Goal: Transaction & Acquisition: Purchase product/service

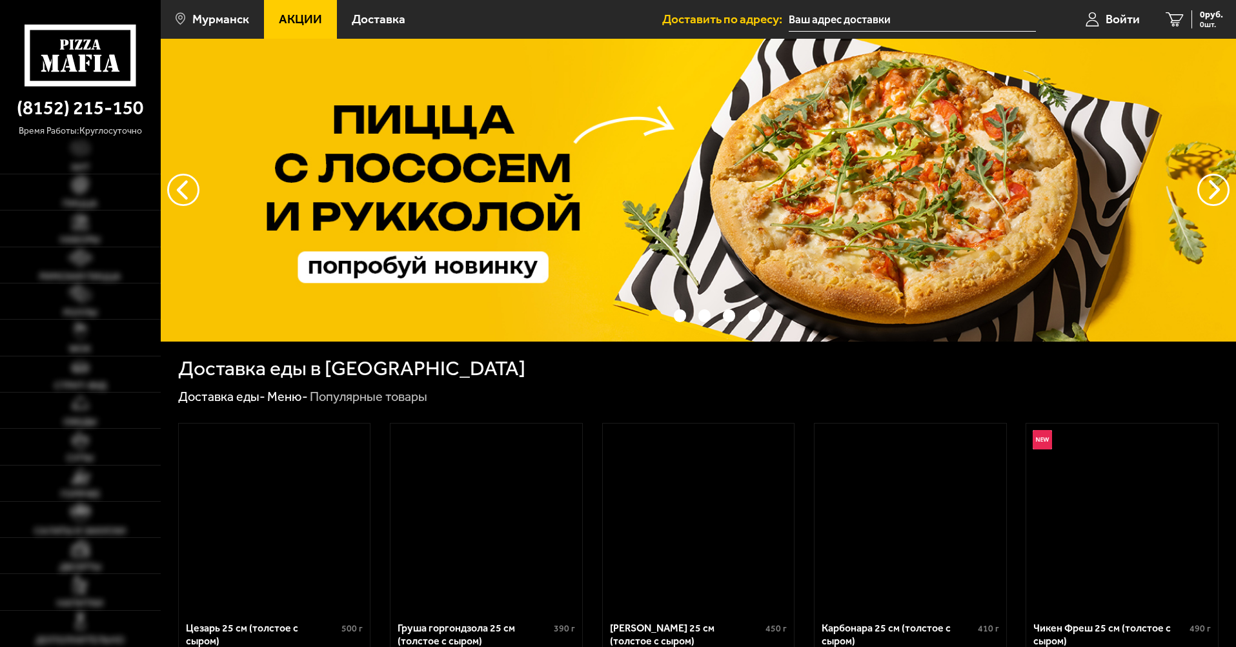
click at [991, 334] on img at bounding box center [698, 190] width 1075 height 303
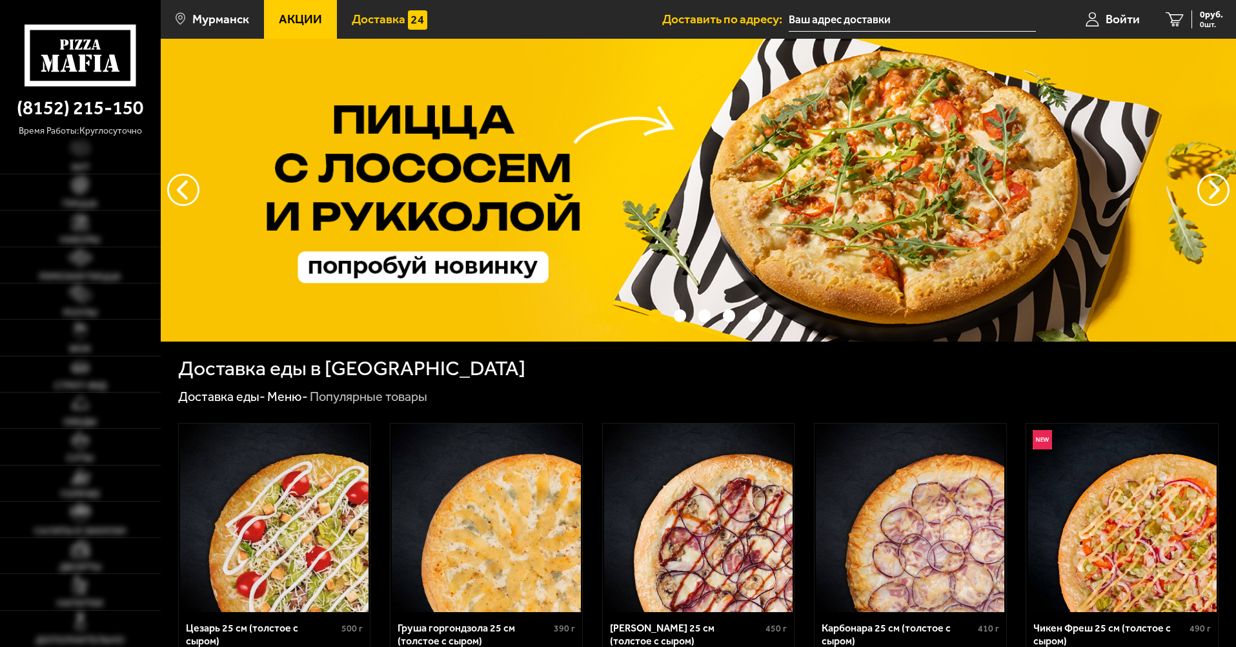
click at [389, 19] on span "Доставка" at bounding box center [379, 19] width 54 height 12
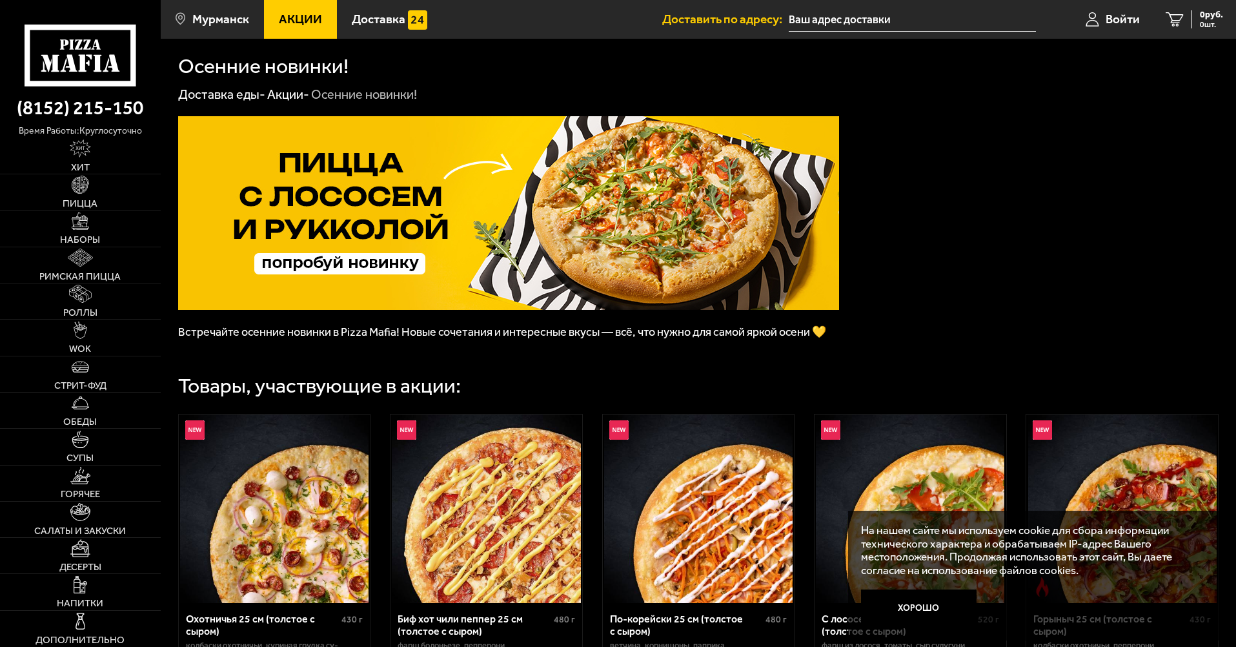
click at [817, 20] on input "text" at bounding box center [912, 20] width 247 height 24
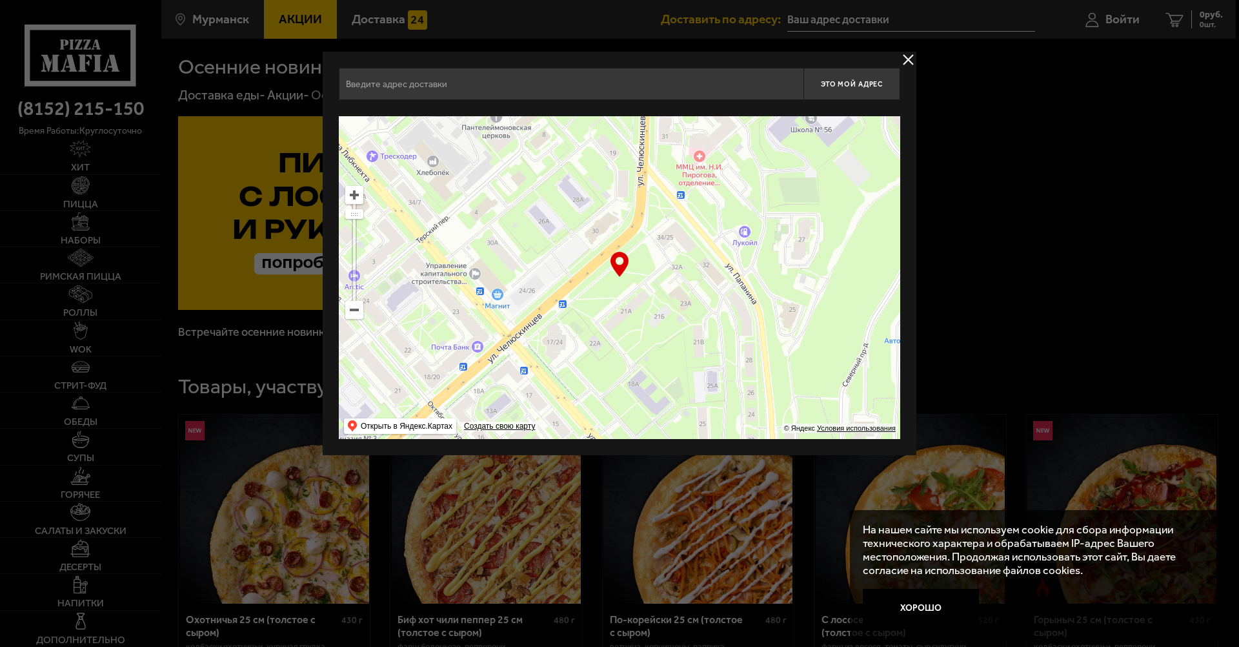
click at [451, 90] on input "text" at bounding box center [571, 84] width 465 height 32
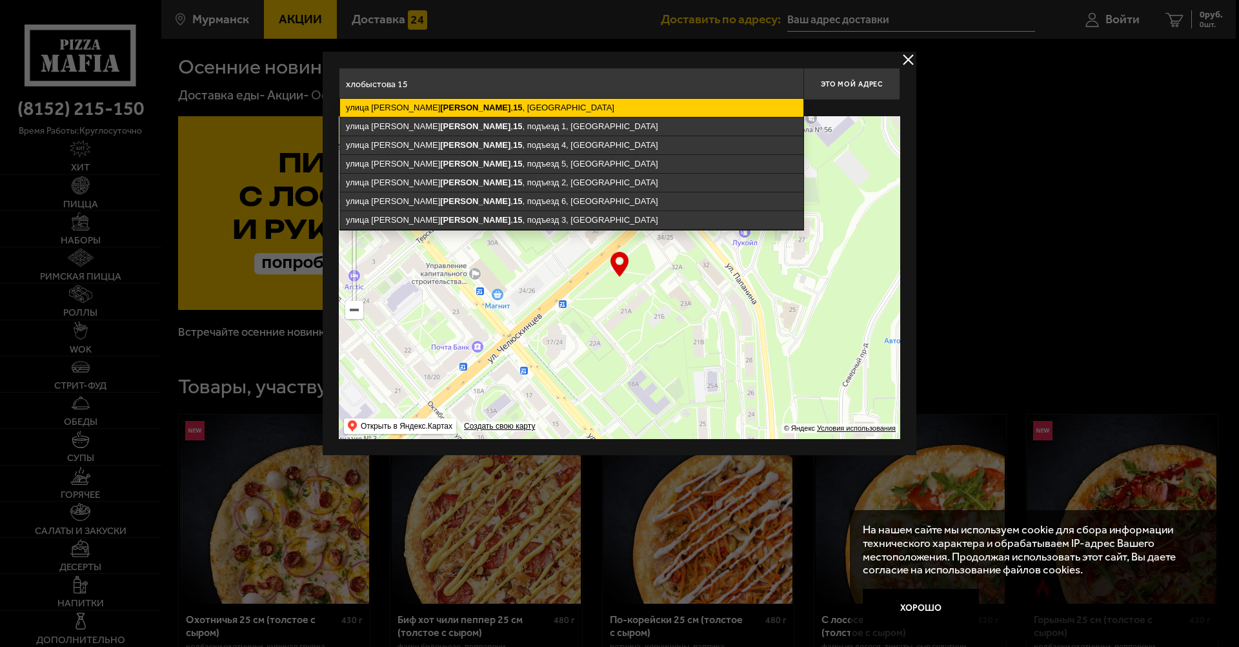
click at [509, 109] on ymaps "[STREET_ADDRESS][PERSON_NAME]" at bounding box center [571, 108] width 463 height 18
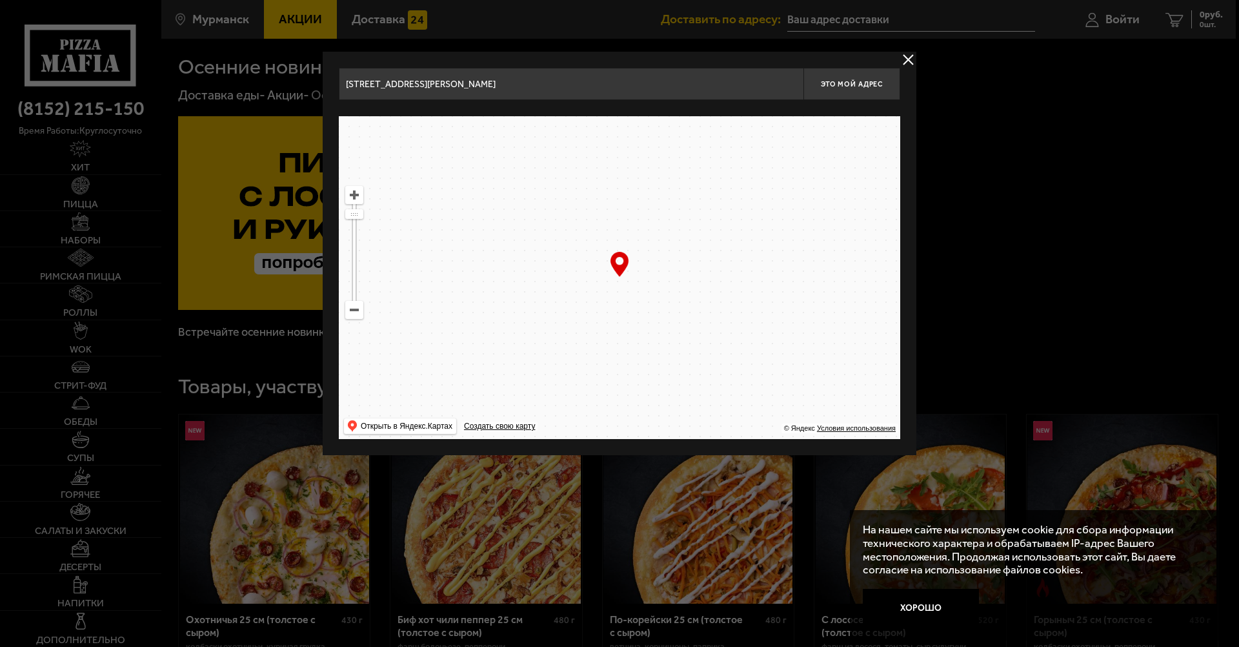
click at [520, 86] on input "[STREET_ADDRESS][PERSON_NAME]" at bounding box center [571, 84] width 465 height 32
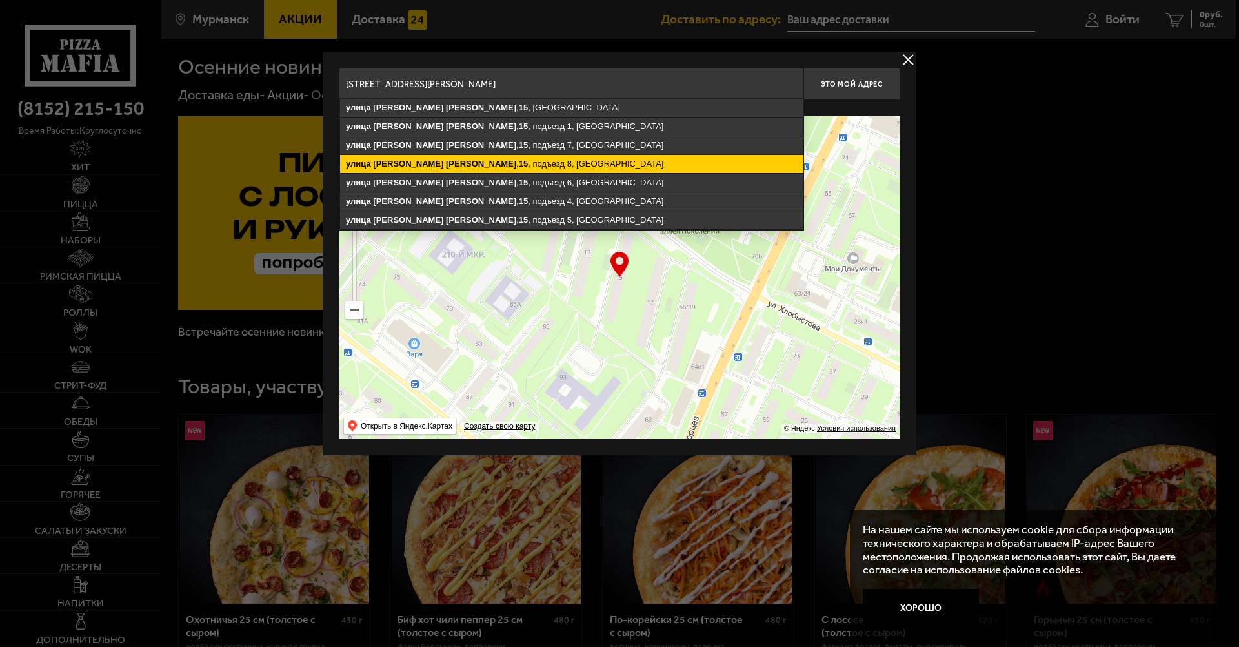
click at [547, 166] on ymaps "[STREET_ADDRESS][PERSON_NAME]" at bounding box center [571, 164] width 463 height 18
type input "[STREET_ADDRESS][PERSON_NAME]"
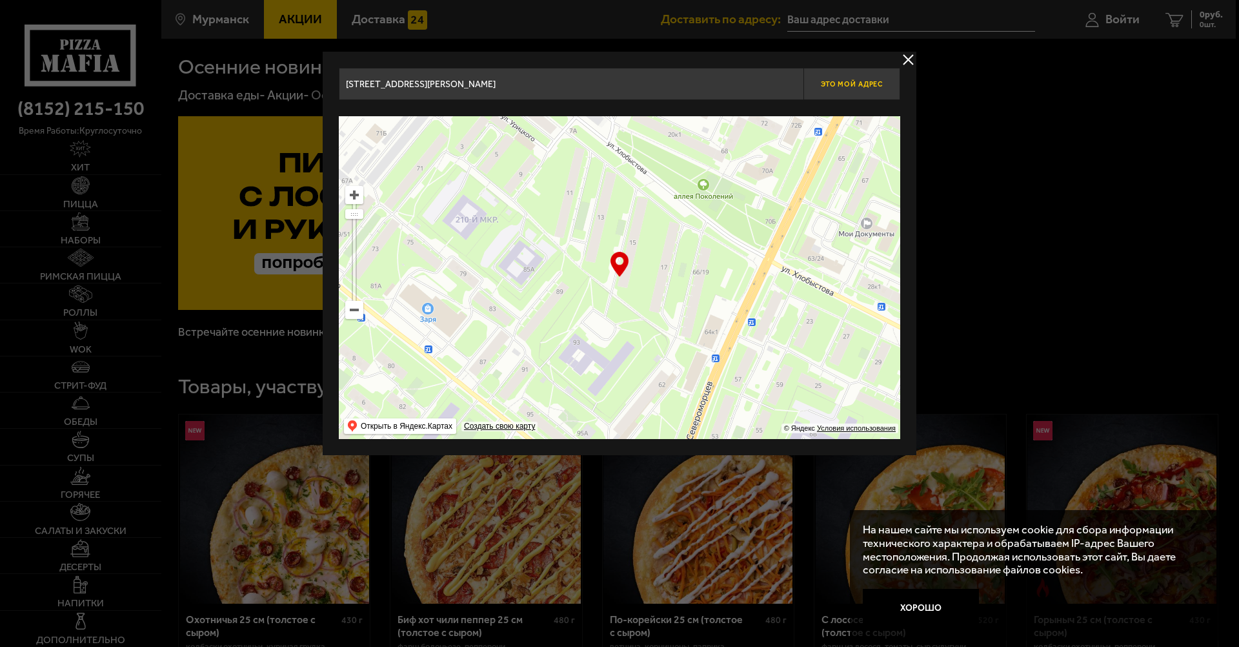
click at [869, 88] on span "Это мой адрес" at bounding box center [852, 84] width 62 height 8
type input "[STREET_ADDRESS][PERSON_NAME]"
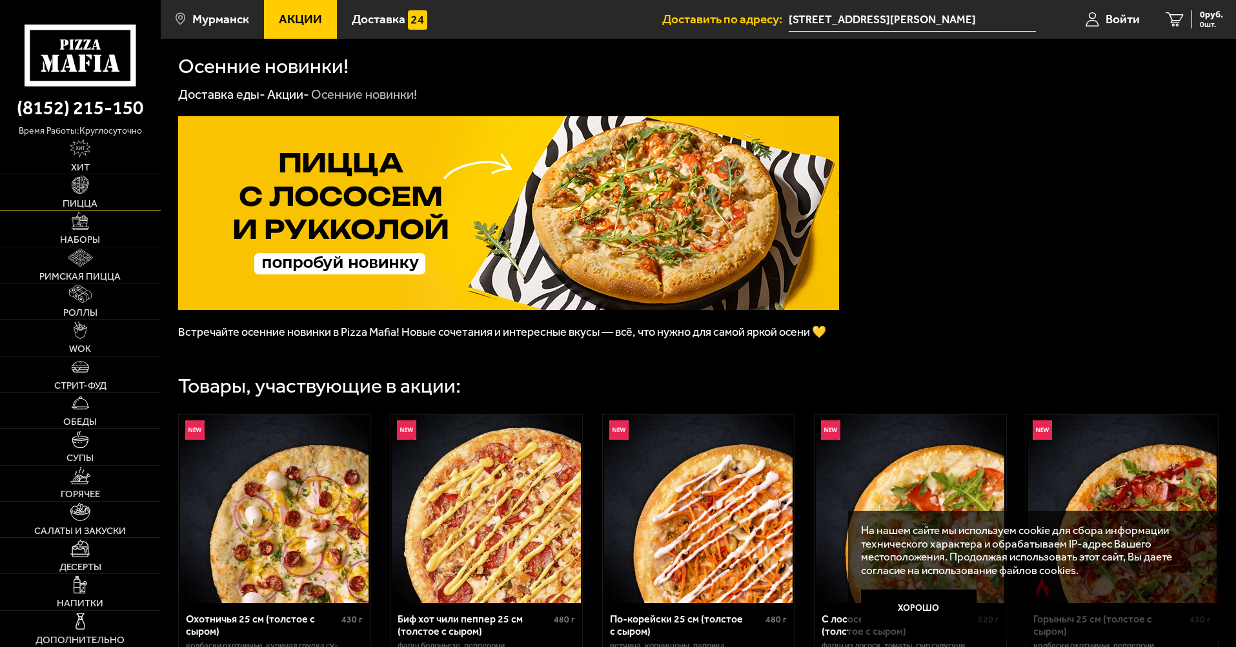
click at [102, 185] on link "Пицца" at bounding box center [80, 191] width 161 height 35
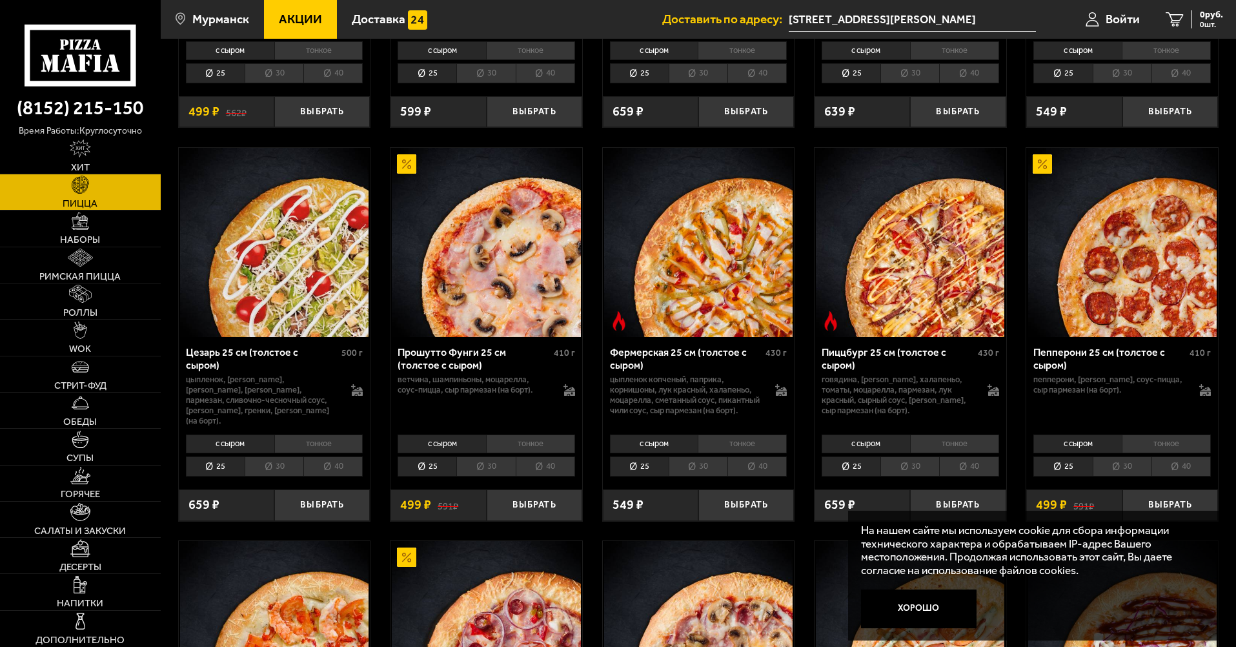
scroll to position [1162, 0]
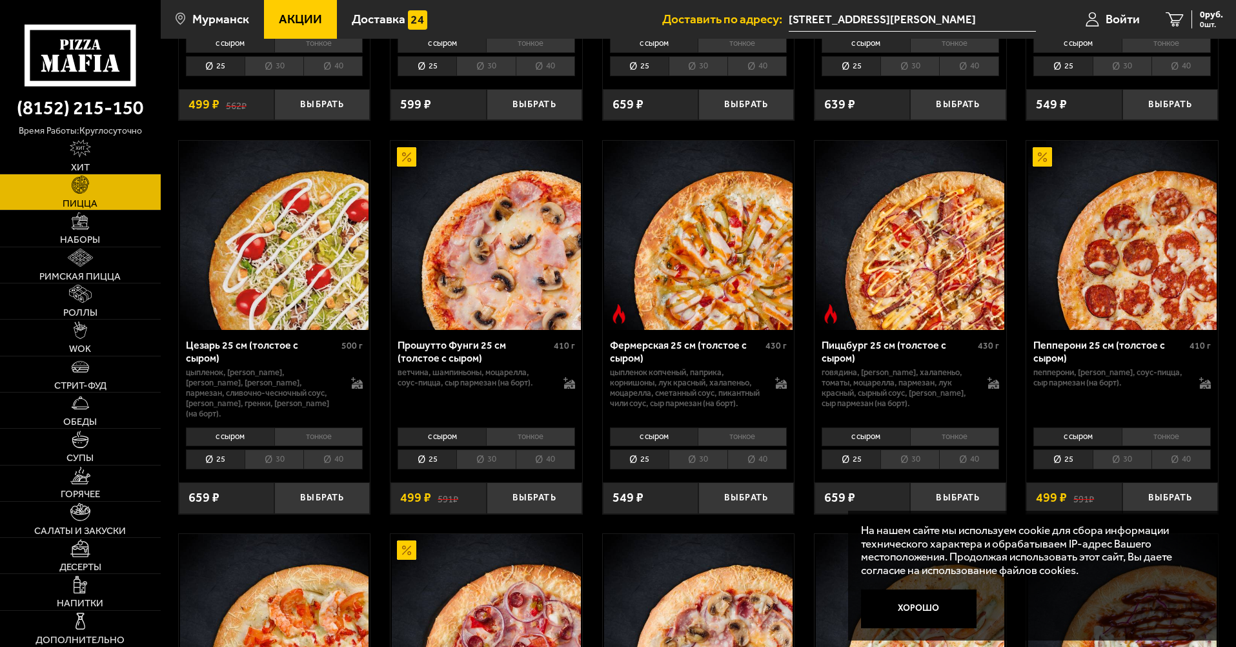
click at [485, 465] on li "30" at bounding box center [485, 459] width 59 height 20
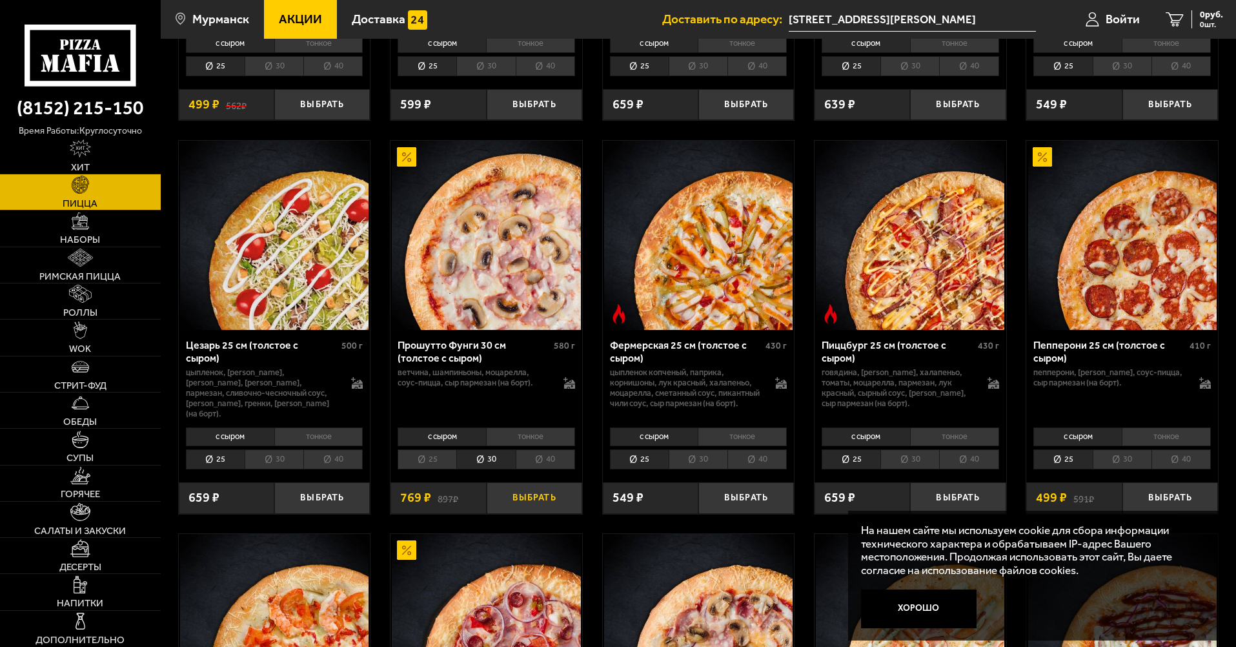
click at [506, 502] on button "Выбрать" at bounding box center [535, 498] width 96 height 32
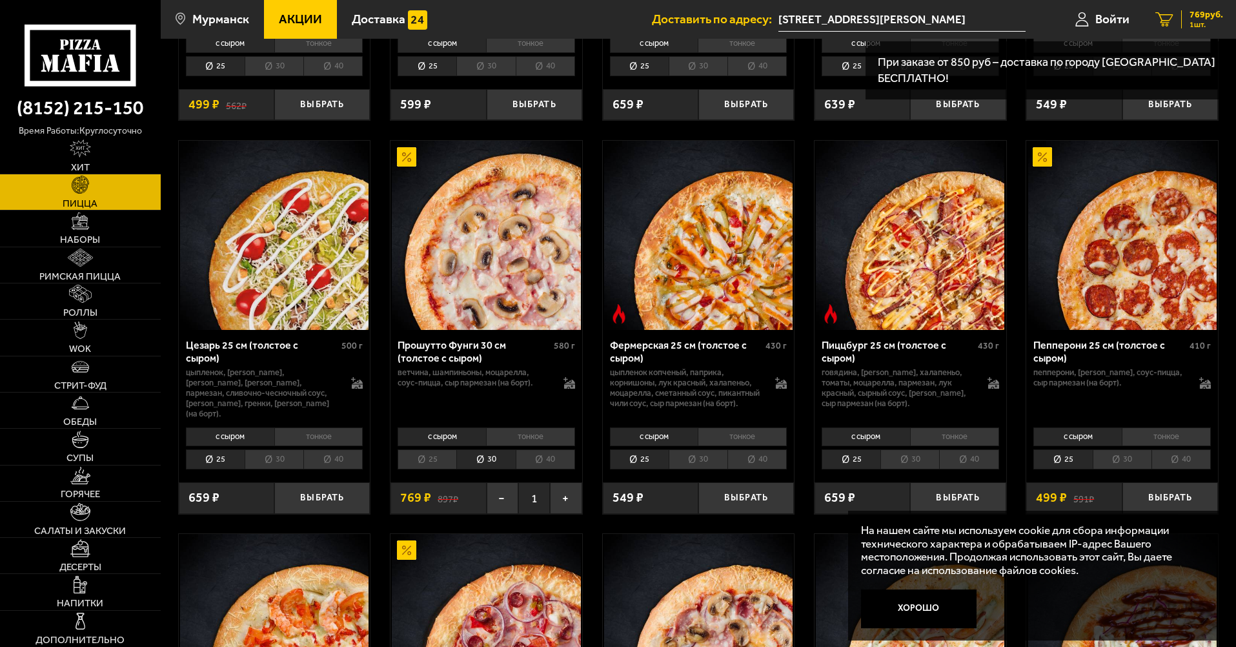
click at [1208, 21] on span "1 шт." at bounding box center [1206, 25] width 34 height 8
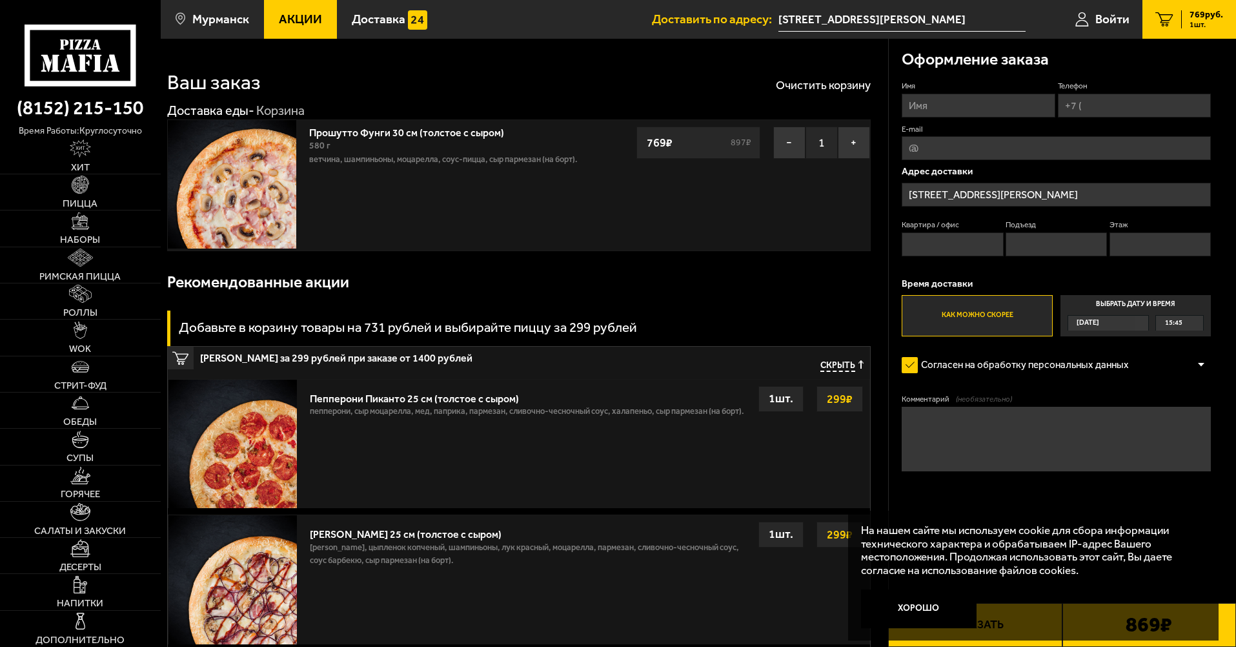
click at [942, 600] on button "Хорошо" at bounding box center [919, 608] width 116 height 39
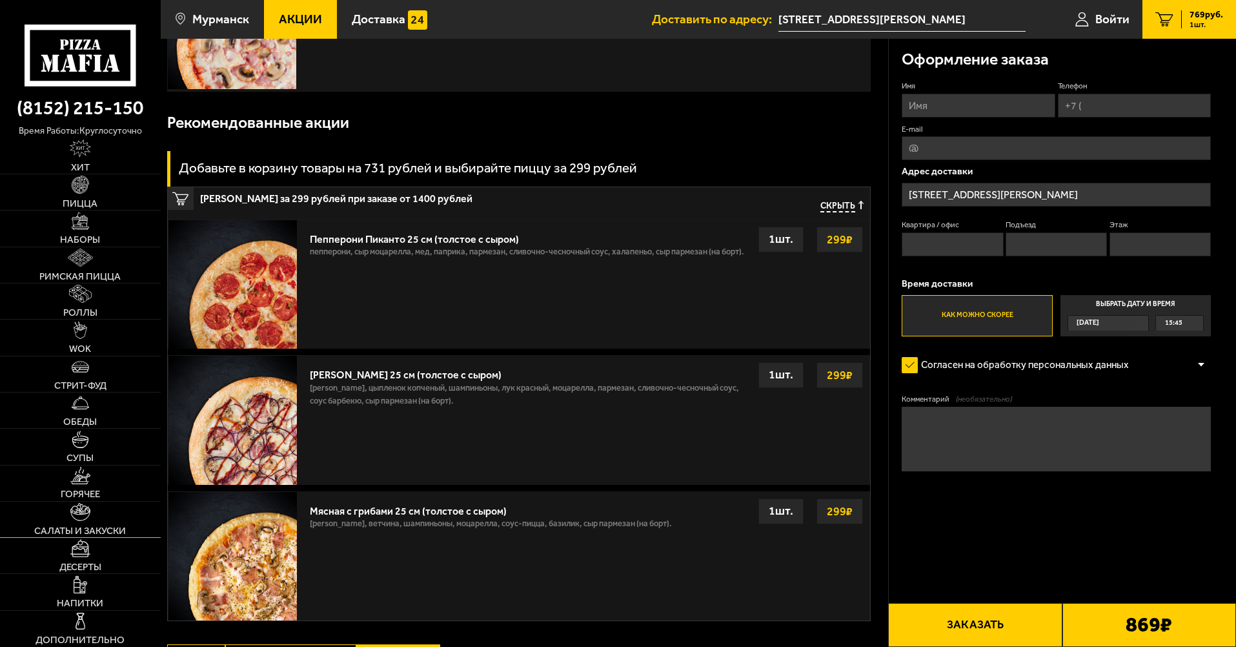
scroll to position [194, 0]
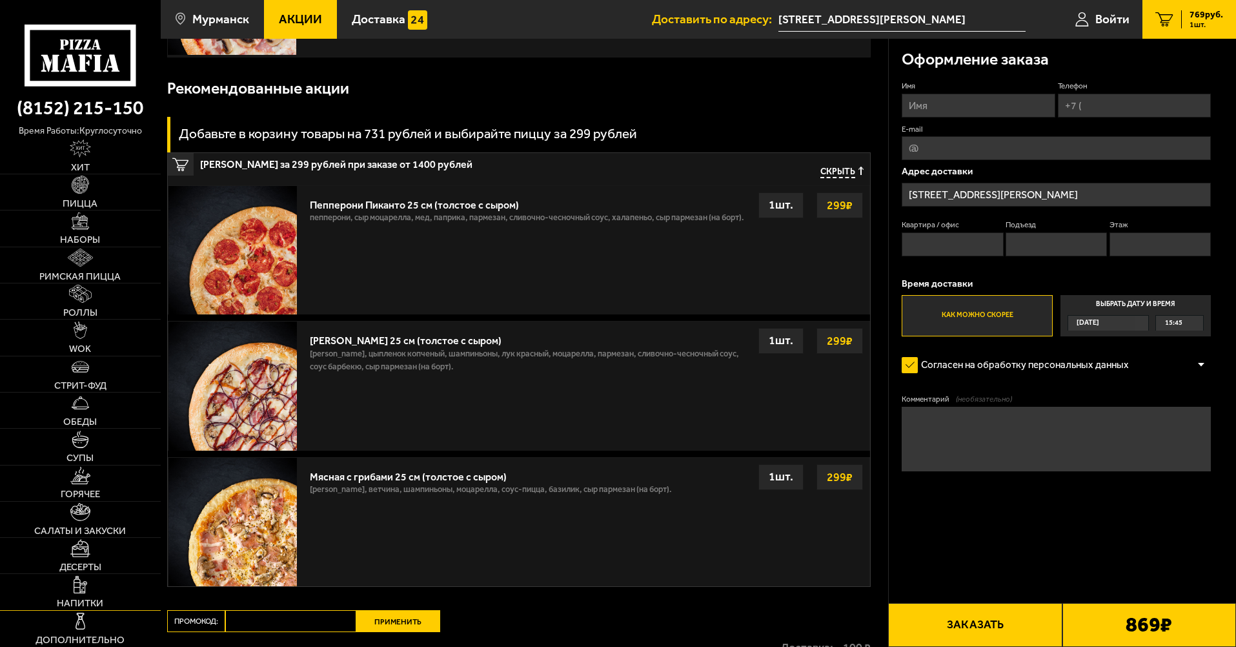
click at [77, 592] on img at bounding box center [81, 585] width 14 height 18
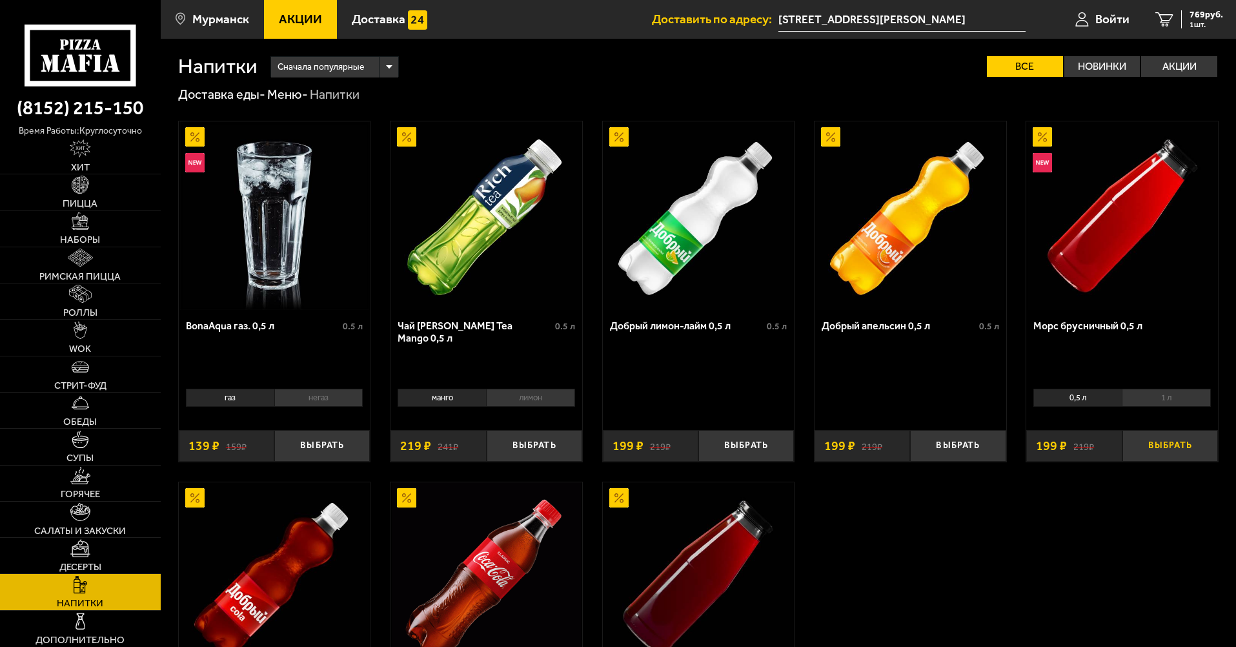
click at [1146, 450] on button "Выбрать" at bounding box center [1170, 446] width 96 height 32
click at [1199, 23] on span "2 шт." at bounding box center [1206, 25] width 34 height 8
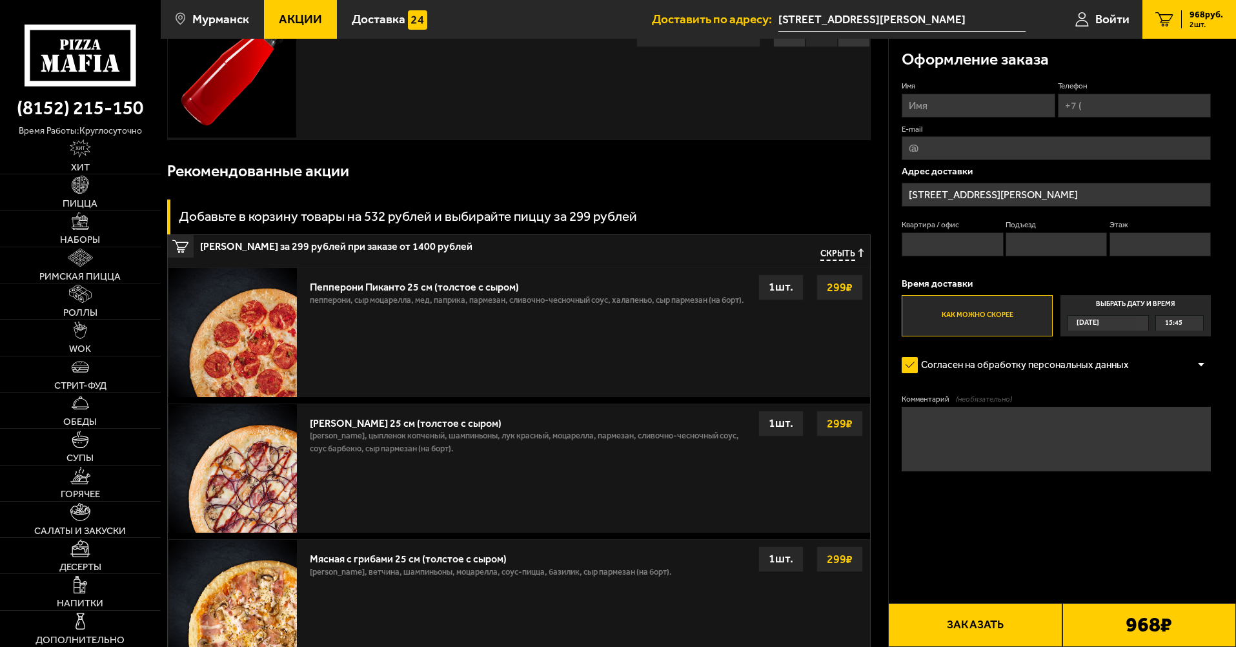
scroll to position [258, 0]
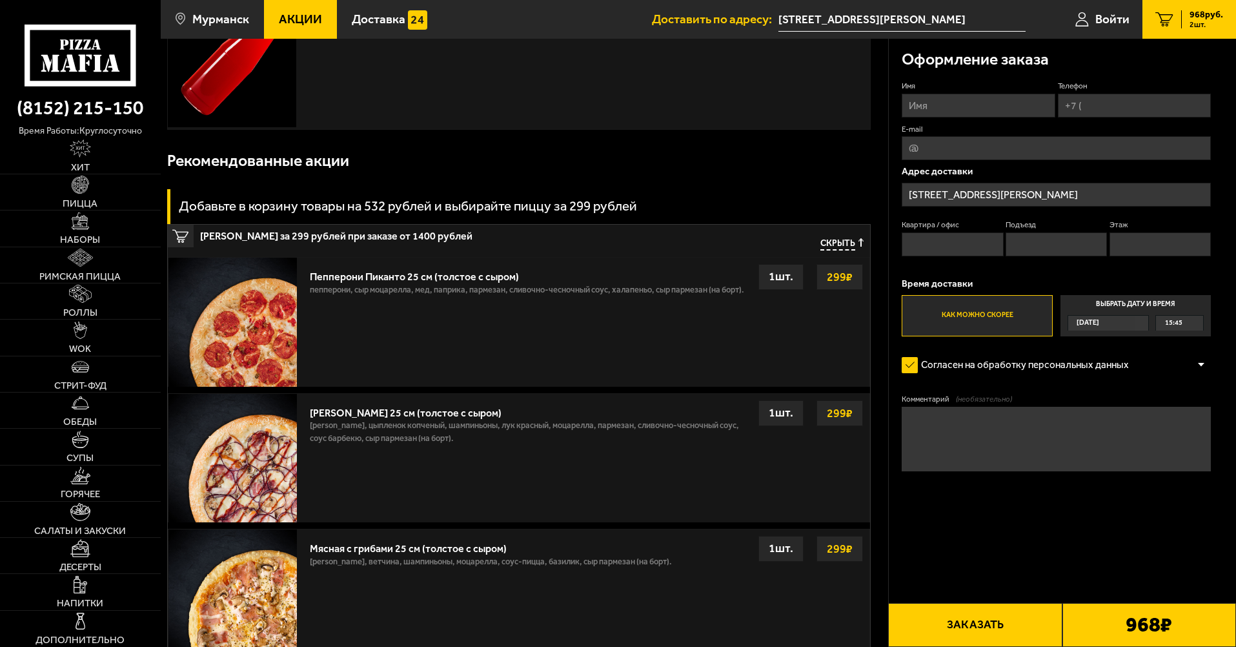
click at [964, 250] on input "Квартира / офис" at bounding box center [952, 244] width 101 height 24
type input "113"
click at [1042, 244] on input "Подъезд" at bounding box center [1055, 244] width 101 height 24
type input "8"
click at [1144, 247] on input "Этаж" at bounding box center [1159, 244] width 101 height 24
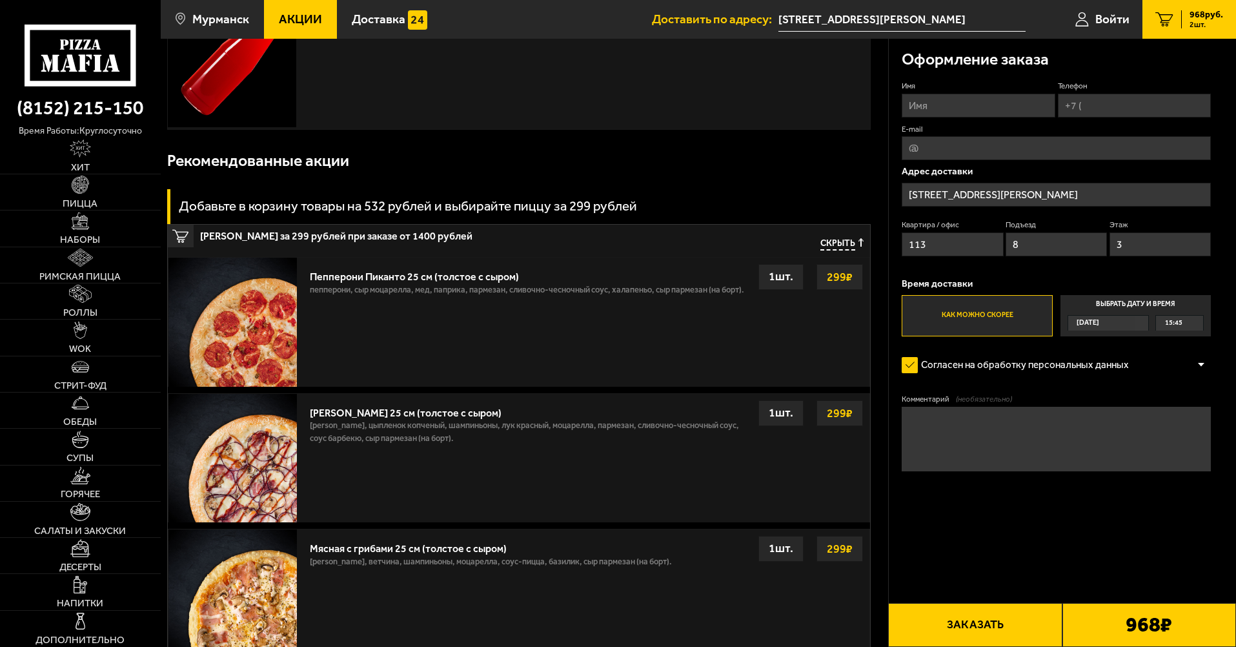
type input "3"
click at [1048, 605] on button "Заказать" at bounding box center [975, 625] width 174 height 44
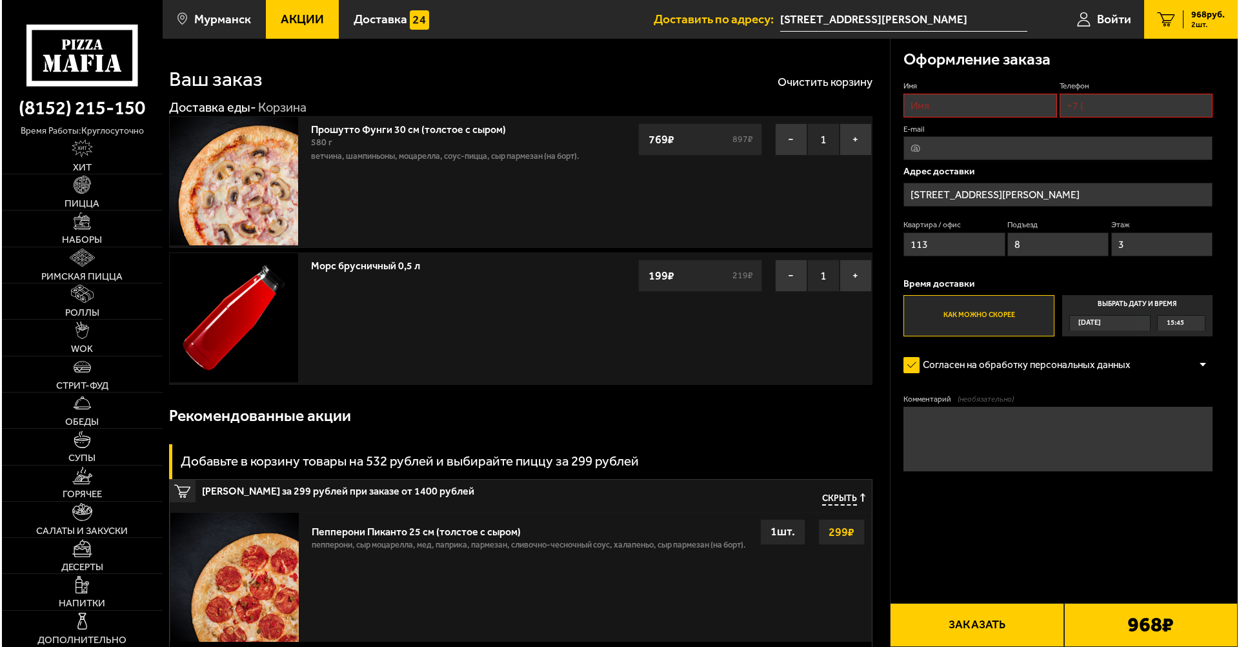
scroll to position [0, 0]
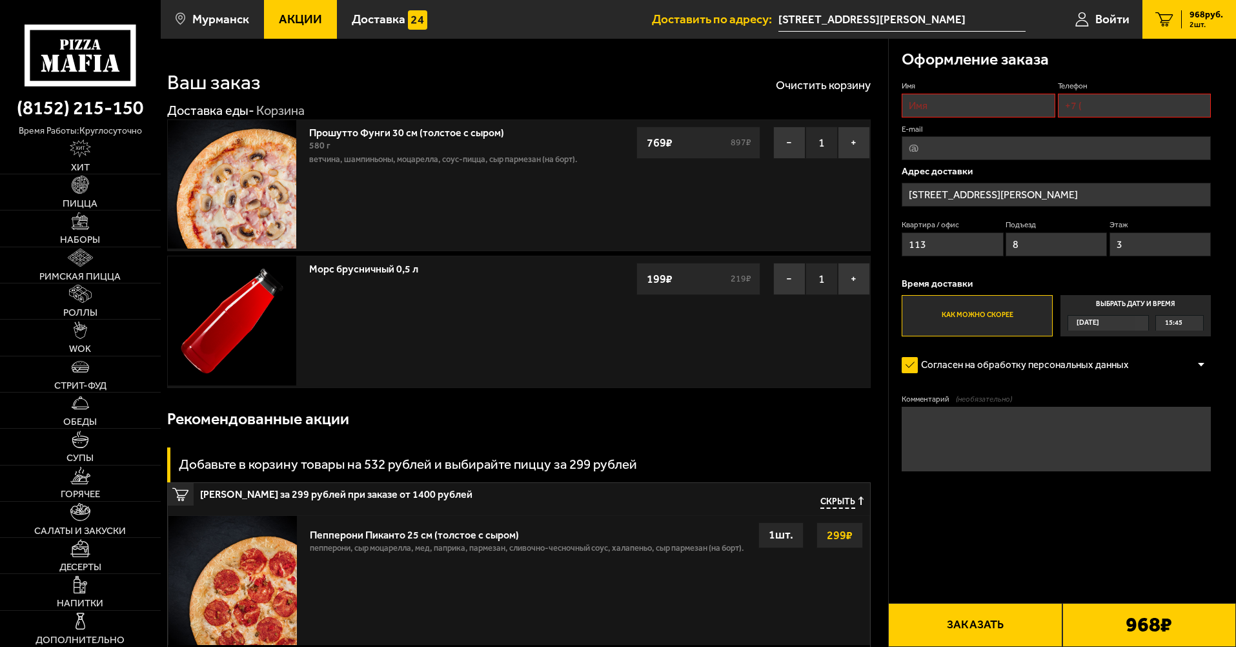
click at [948, 106] on input "Имя" at bounding box center [978, 106] width 153 height 24
type input "[PERSON_NAME]"
type input "[PHONE_NUMBER]"
type input "[EMAIL_ADDRESS][DOMAIN_NAME]"
click at [1001, 605] on button "Заказать" at bounding box center [975, 625] width 174 height 44
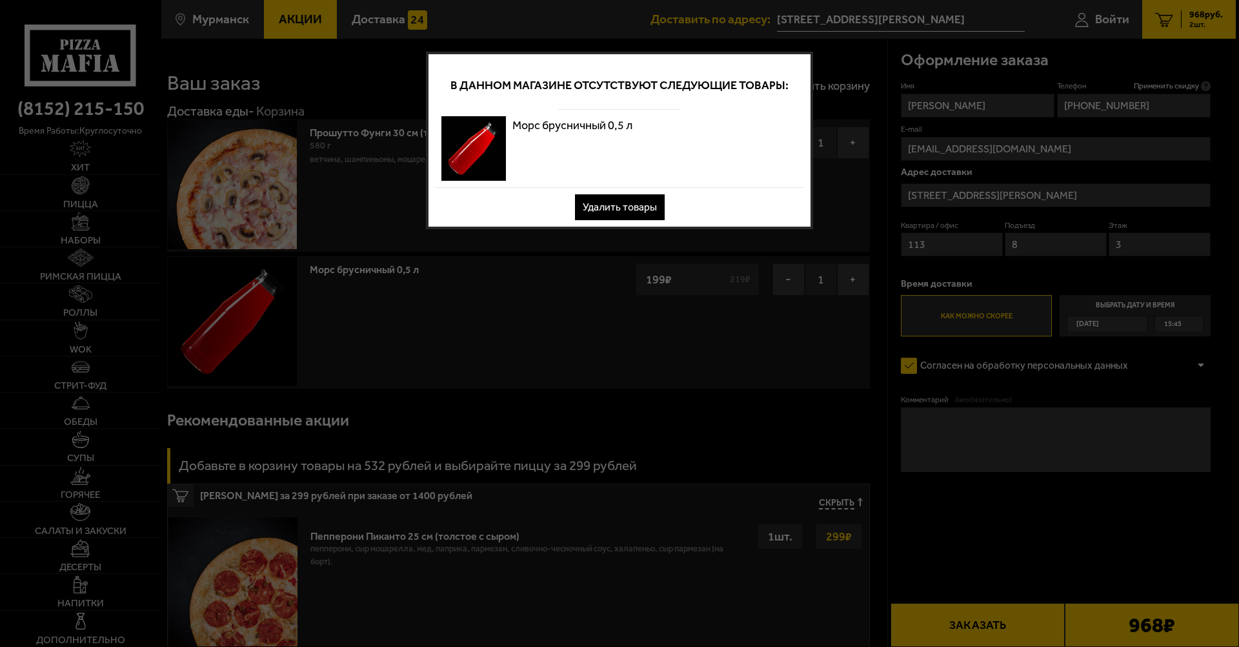
click at [631, 209] on button "Удалить товары" at bounding box center [620, 207] width 90 height 26
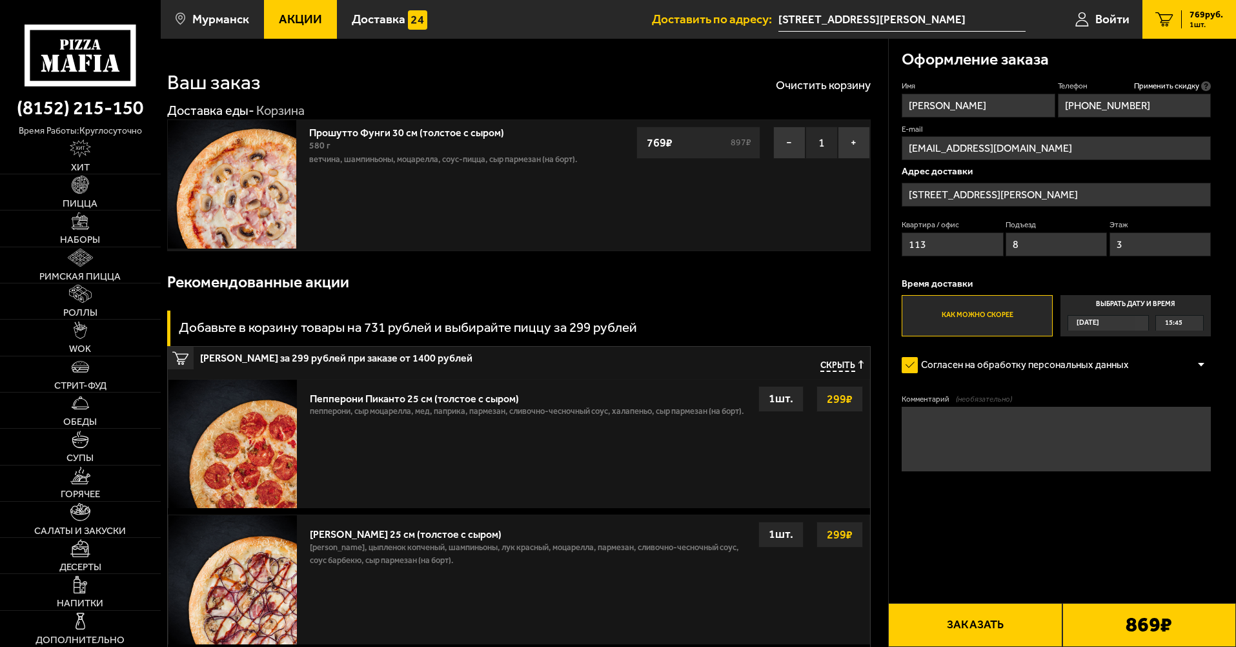
click at [983, 610] on button "Заказать" at bounding box center [975, 625] width 174 height 44
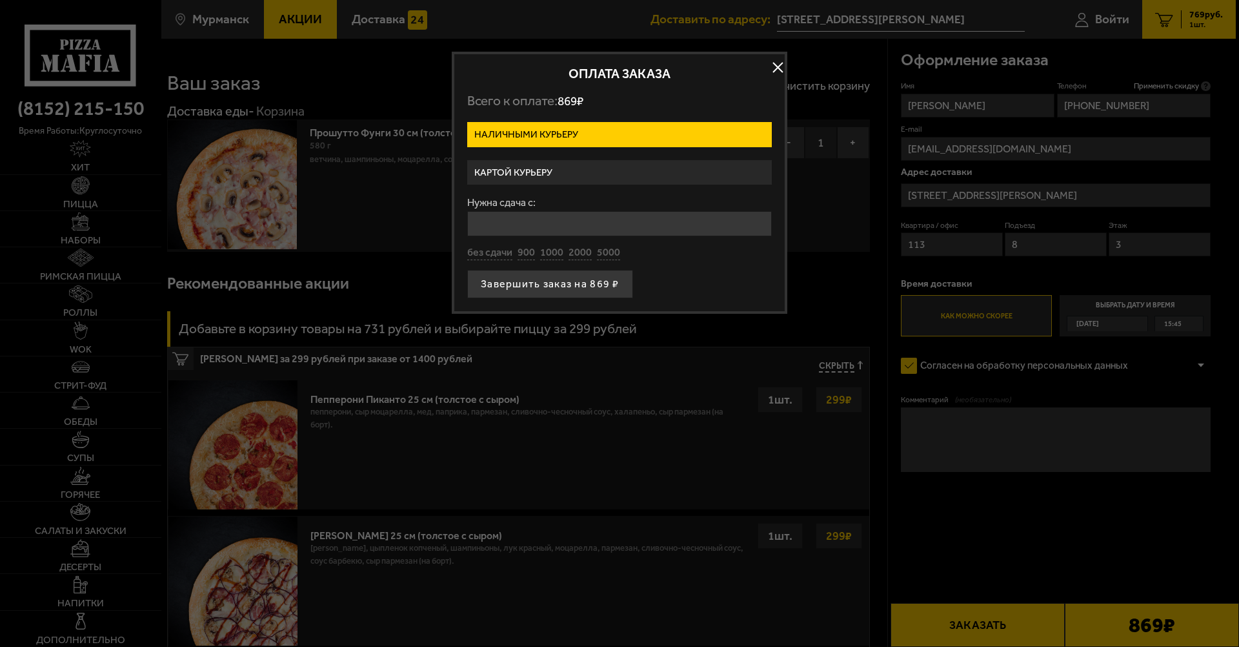
click at [534, 176] on label "Картой курьеру" at bounding box center [619, 172] width 305 height 25
click at [0, 0] on input "Картой курьеру" at bounding box center [0, 0] width 0 height 0
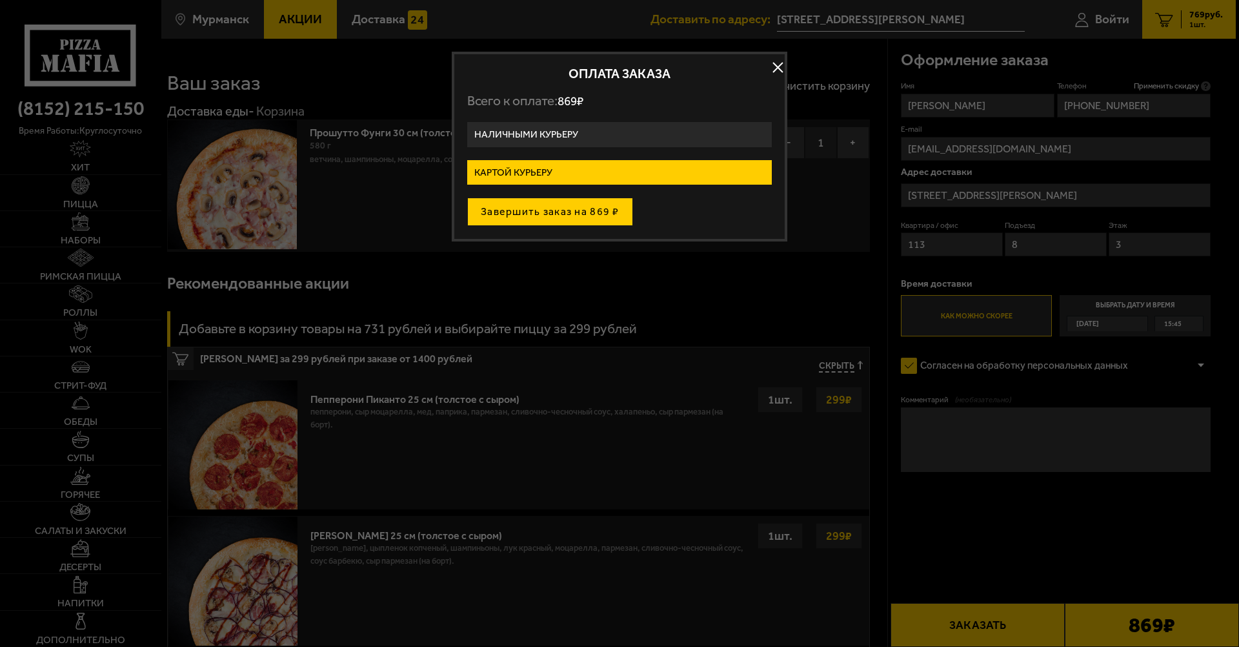
click at [563, 210] on button "Завершить заказ на 869 ₽" at bounding box center [550, 211] width 166 height 28
